Goal: Task Accomplishment & Management: Manage account settings

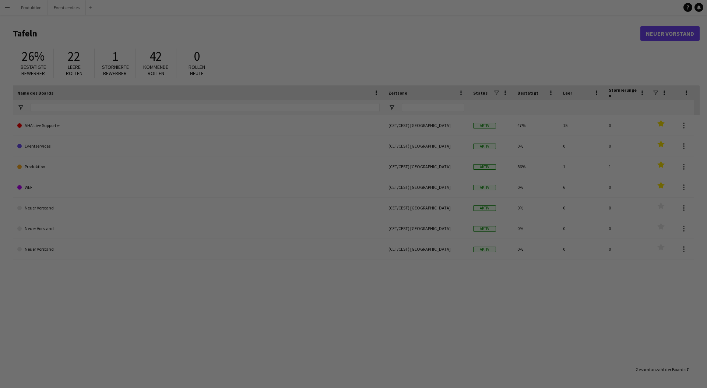
click at [9, 5] on body "Menü Tafeln Tafeln Tafeln Alle Jobs Status Belegschaft Belegschaft Meine Belegs…" at bounding box center [353, 194] width 707 height 388
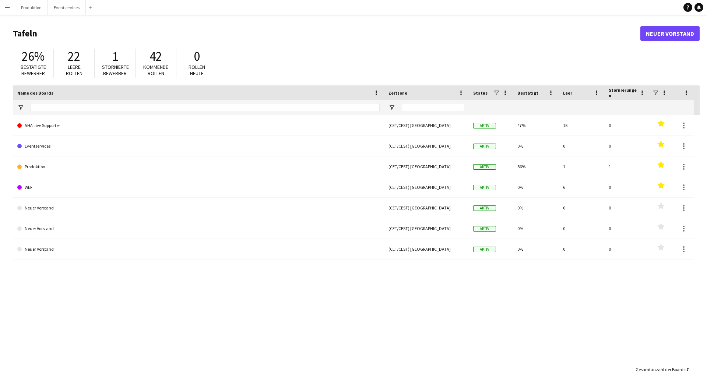
click at [9, 10] on button "Menü" at bounding box center [7, 7] width 15 height 15
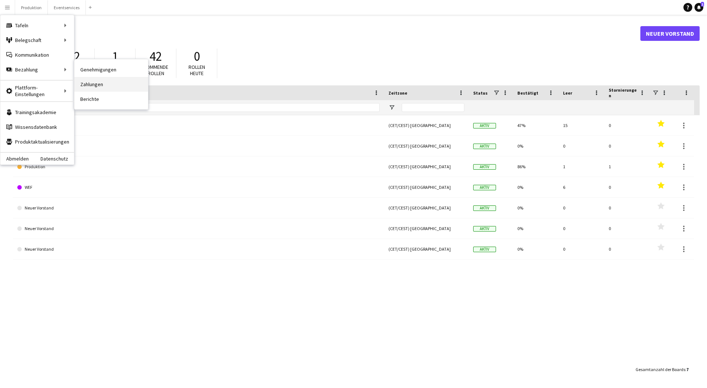
click at [89, 83] on link "Zahlungen" at bounding box center [111, 84] width 74 height 15
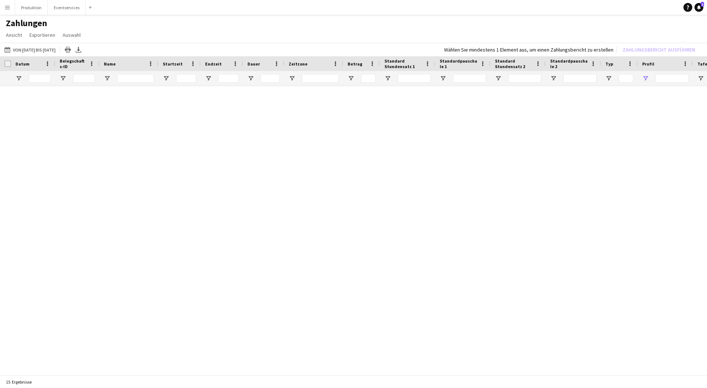
type input "***"
click at [5, 6] on app-icon "Menü" at bounding box center [7, 7] width 6 height 6
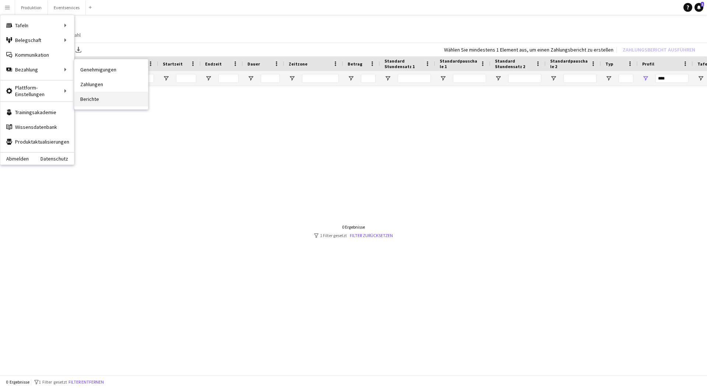
click at [100, 96] on link "Berichte" at bounding box center [111, 99] width 74 height 15
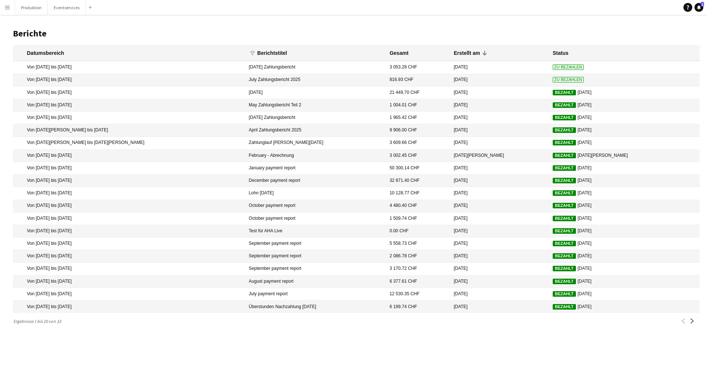
click at [507, 81] on mat-cell "[DATE]" at bounding box center [499, 80] width 99 height 13
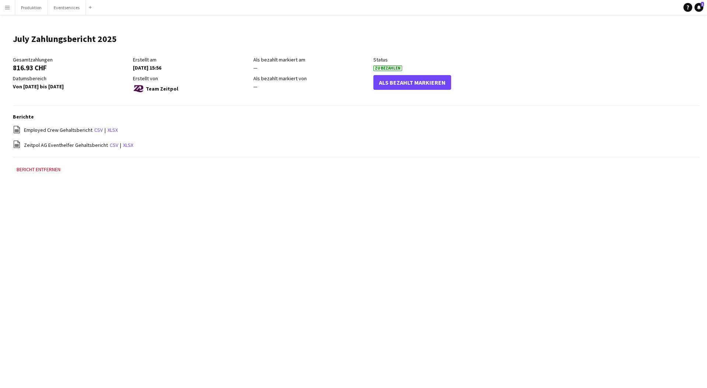
click at [405, 89] on div "Als bezahlt markieren" at bounding box center [433, 84] width 120 height 19
drag, startPoint x: 404, startPoint y: 82, endPoint x: 382, endPoint y: 82, distance: 21.7
click at [404, 82] on button "Als bezahlt markieren" at bounding box center [412, 82] width 78 height 15
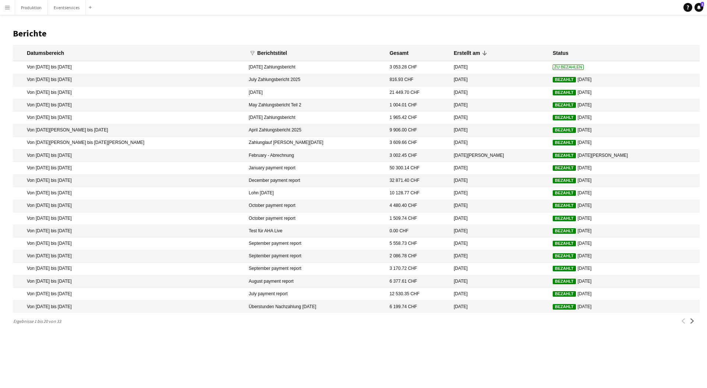
click at [520, 32] on h1 "Berichte" at bounding box center [356, 33] width 687 height 11
